Goal: Task Accomplishment & Management: Manage account settings

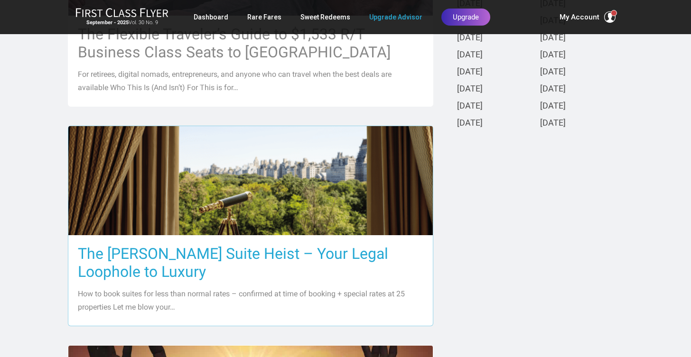
scroll to position [355, 0]
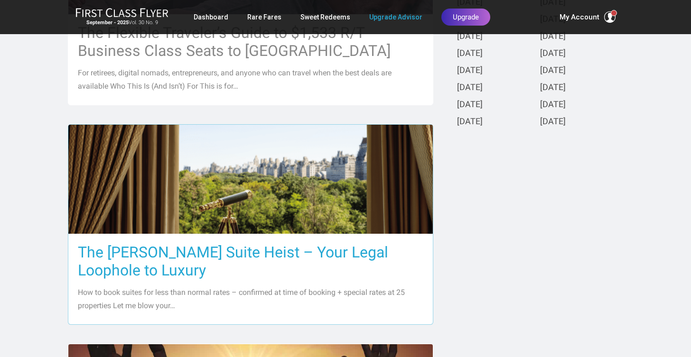
click at [227, 251] on h3 "The [PERSON_NAME] Suite Heist – Your Legal Loophole to Luxury" at bounding box center [250, 261] width 345 height 36
click at [239, 254] on h3 "The [PERSON_NAME] Suite Heist – Your Legal Loophole to Luxury" at bounding box center [250, 261] width 345 height 36
click at [239, 251] on h3 "The [PERSON_NAME] Suite Heist – Your Legal Loophole to Luxury" at bounding box center [250, 261] width 345 height 36
click at [267, 243] on h3 "The [PERSON_NAME] Suite Heist – Your Legal Loophole to Luxury" at bounding box center [250, 261] width 345 height 36
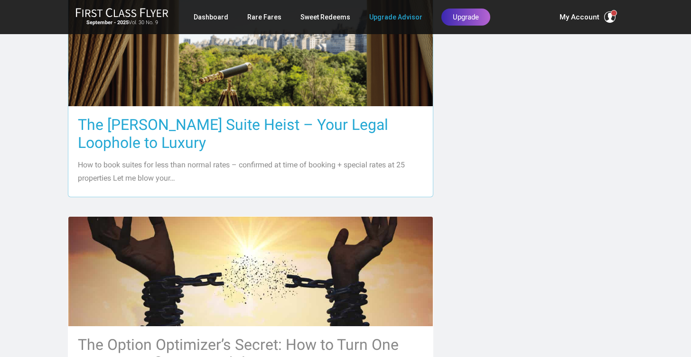
click at [267, 122] on h3 "The [PERSON_NAME] Suite Heist – Your Legal Loophole to Luxury" at bounding box center [250, 134] width 345 height 36
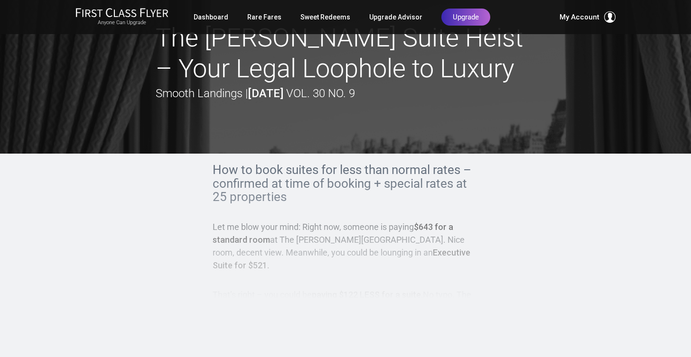
scroll to position [28, 0]
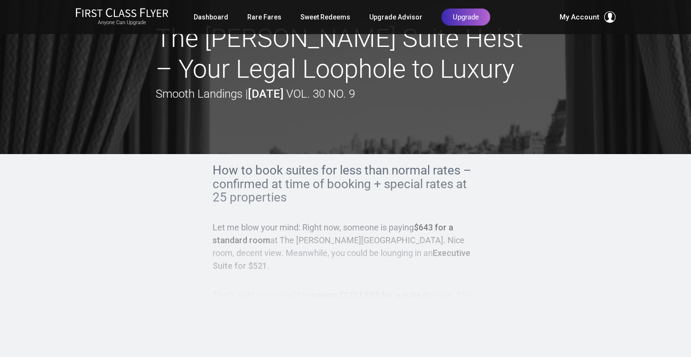
click at [411, 276] on div "How to book suites for less than normal rates – confirmed at time of booking + …" at bounding box center [345, 239] width 266 height 151
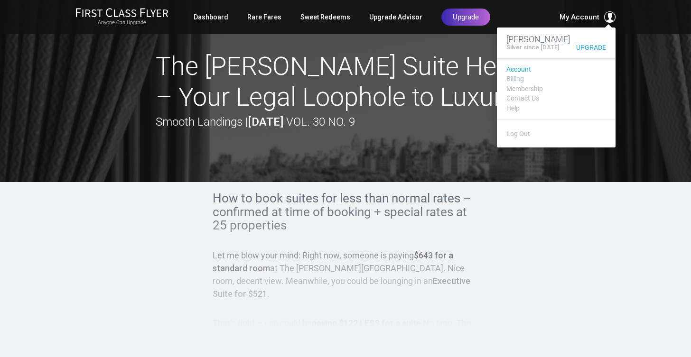
click at [530, 72] on link "Account" at bounding box center [556, 69] width 100 height 7
click at [514, 83] on link "Billing" at bounding box center [556, 78] width 100 height 7
